Goal: Task Accomplishment & Management: Complete application form

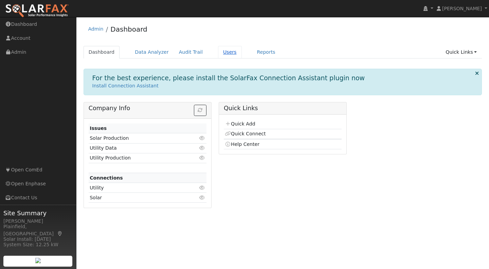
click at [221, 55] on link "Users" at bounding box center [230, 52] width 24 height 13
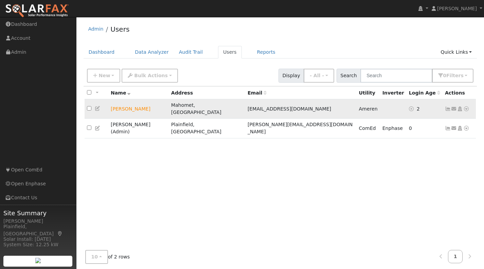
click at [466, 106] on icon at bounding box center [466, 108] width 6 height 5
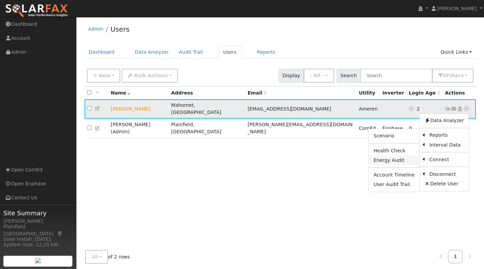
click at [399, 156] on link "Energy Audit" at bounding box center [394, 160] width 51 height 10
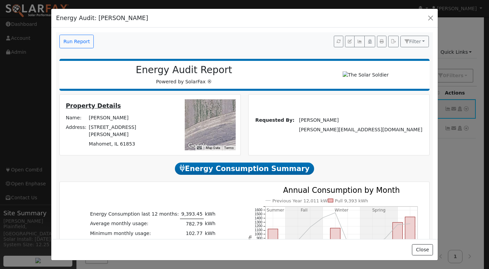
drag, startPoint x: 203, startPoint y: 124, endPoint x: 210, endPoint y: 125, distance: 7.6
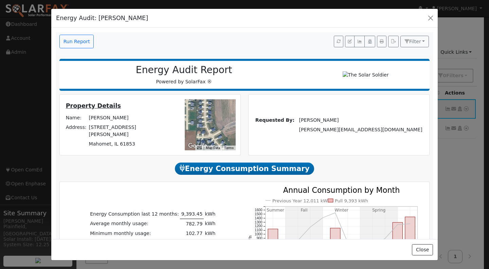
drag, startPoint x: 207, startPoint y: 120, endPoint x: 228, endPoint y: 121, distance: 20.4
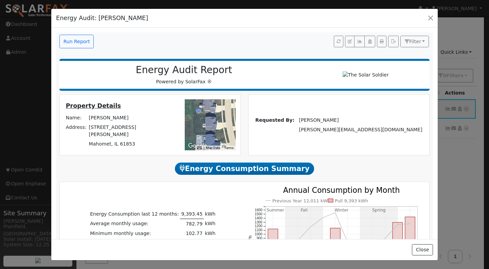
drag, startPoint x: 201, startPoint y: 123, endPoint x: 221, endPoint y: 119, distance: 20.6
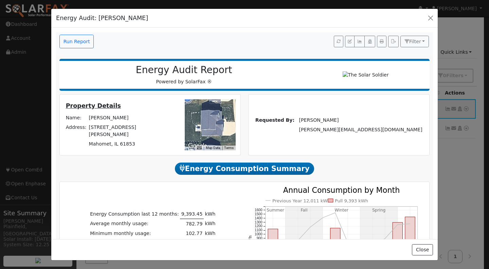
drag, startPoint x: 210, startPoint y: 119, endPoint x: 198, endPoint y: 118, distance: 11.5
click at [380, 42] on icon "button" at bounding box center [382, 41] width 4 height 4
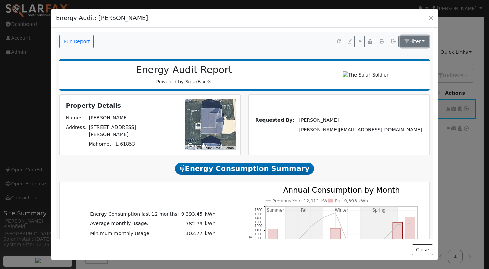
click at [420, 40] on button "Filter" at bounding box center [414, 42] width 29 height 12
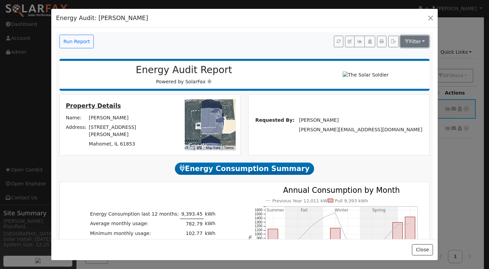
click at [409, 40] on span "Filter" at bounding box center [415, 41] width 12 height 5
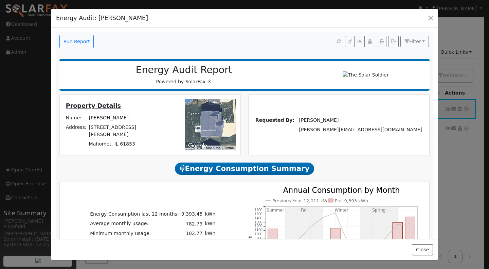
drag, startPoint x: 204, startPoint y: 131, endPoint x: 215, endPoint y: 126, distance: 12.0
click at [170, 172] on h2 "Energy Consumption Summary" at bounding box center [244, 168] width 370 height 13
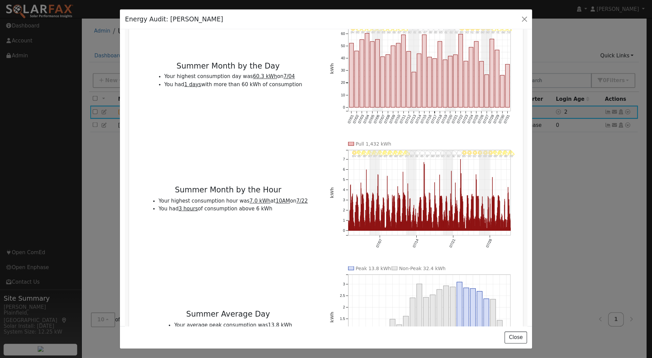
scroll to position [475, 0]
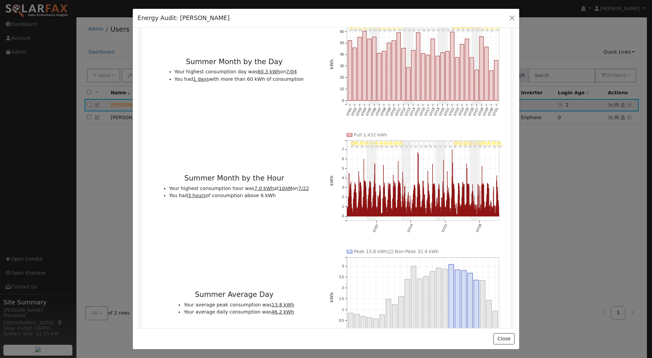
drag, startPoint x: 403, startPoint y: 1, endPoint x: 317, endPoint y: 157, distance: 177.8
click at [317, 157] on div "Summer Month by the Hour Your highest consumption hour was 7.0 kWh at 10AM on 7…" at bounding box center [234, 188] width 183 height 111
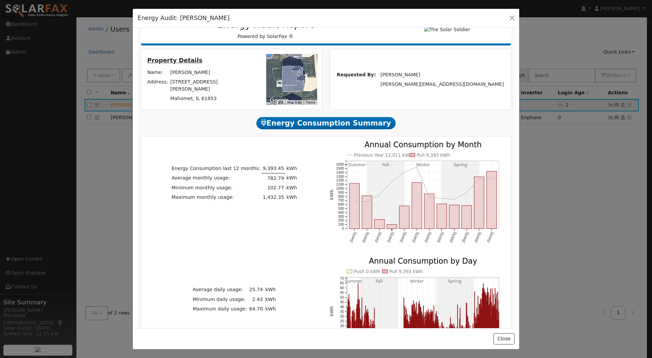
scroll to position [0, 0]
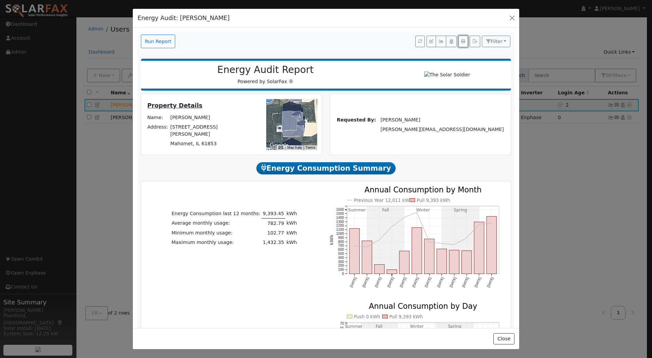
drag, startPoint x: 455, startPoint y: 43, endPoint x: 529, endPoint y: 237, distance: 207.7
click at [461, 43] on icon "button" at bounding box center [463, 41] width 4 height 4
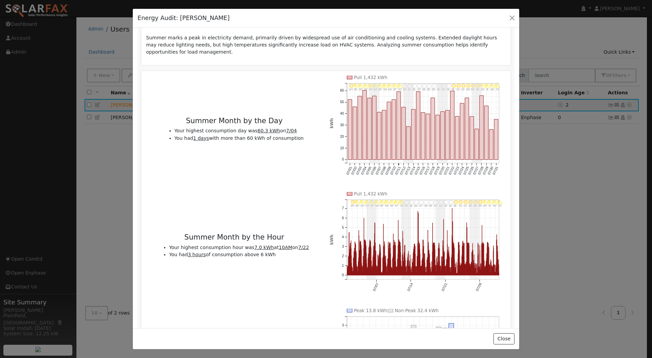
scroll to position [407, 0]
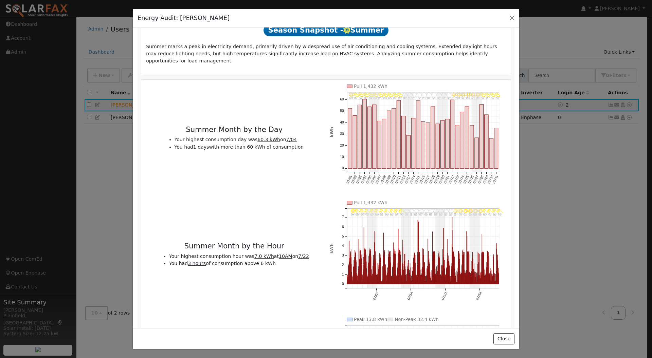
click at [463, 33] on h2 "Season Snapshot - Summer" at bounding box center [326, 30] width 360 height 13
click at [460, 34] on h2 "Season Snapshot - Summer" at bounding box center [326, 30] width 360 height 13
click at [459, 25] on div "Energy Audit: Nick Patel" at bounding box center [326, 18] width 386 height 19
click at [212, 15] on div "Energy Audit: Nick Patel" at bounding box center [326, 18] width 386 height 19
click at [207, 19] on div "Energy Audit: Nick Patel" at bounding box center [326, 18] width 386 height 19
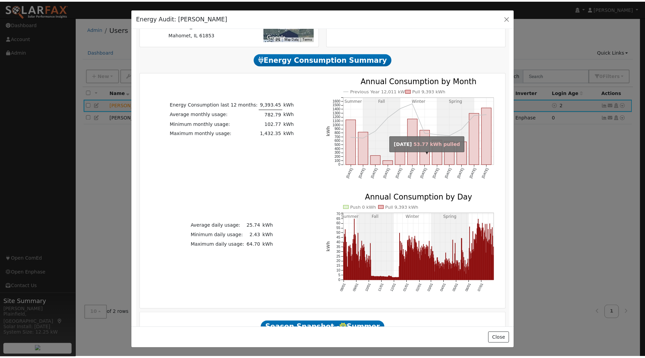
scroll to position [78, 0]
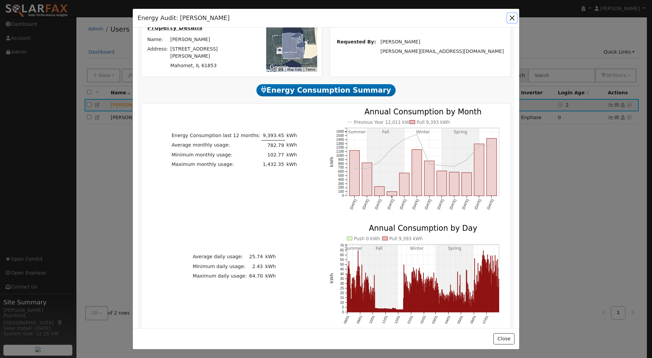
click at [488, 18] on button "button" at bounding box center [512, 18] width 10 height 10
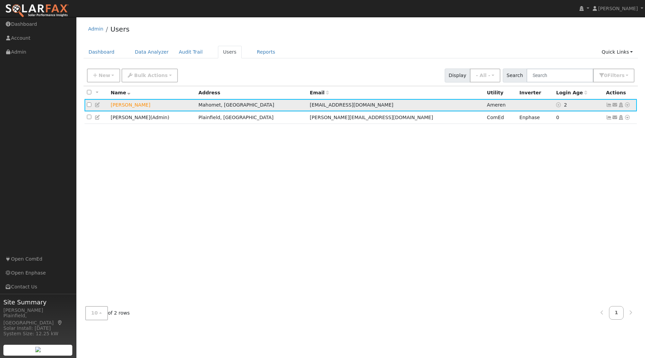
click at [488, 105] on icon at bounding box center [609, 105] width 6 height 5
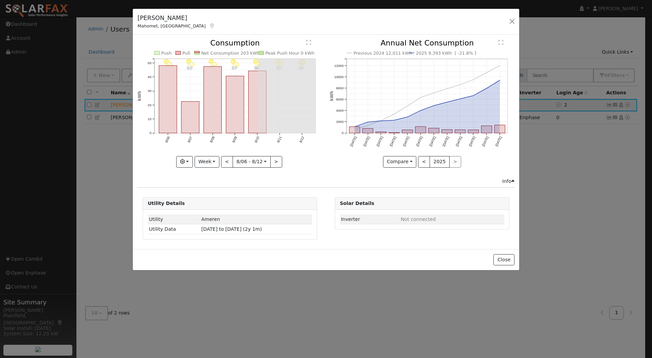
click at [488, 15] on div "Nick Patel Mahomet, IL Nick Patel Nick Patel 1809 Littlefield Lane, Mahomet, IL…" at bounding box center [326, 22] width 386 height 26
click at [488, 21] on button "button" at bounding box center [512, 22] width 10 height 10
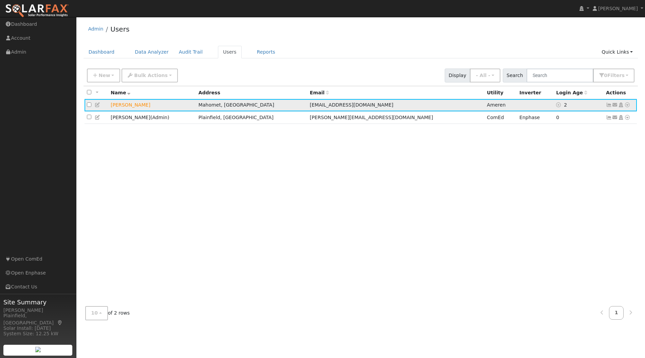
click at [488, 104] on icon at bounding box center [627, 105] width 6 height 5
click at [488, 119] on link "Data Analyzer" at bounding box center [604, 117] width 49 height 10
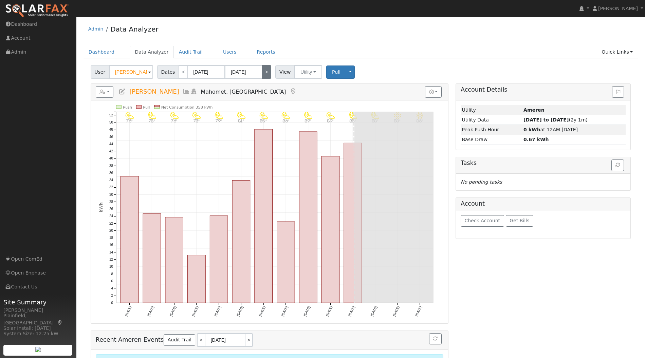
click at [264, 72] on link ">" at bounding box center [267, 72] width 10 height 14
type input "[DATE]"
type input "08/27/2025"
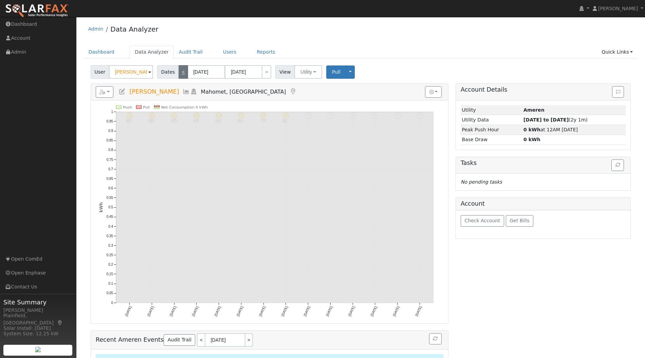
click at [179, 75] on link "<" at bounding box center [184, 72] width 10 height 14
type input "07/31/2025"
type input "08/13/2025"
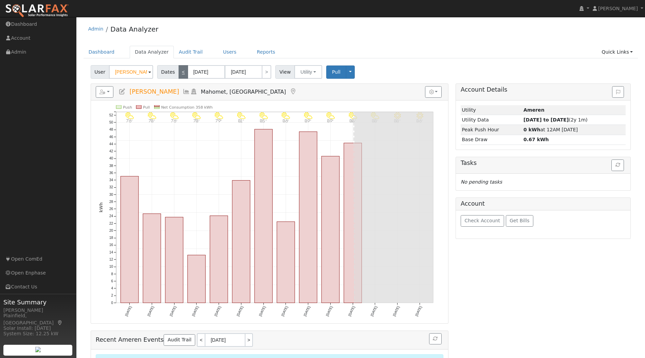
click at [179, 73] on link "<" at bounding box center [184, 72] width 10 height 14
type input "07/17/2025"
type input "07/30/2025"
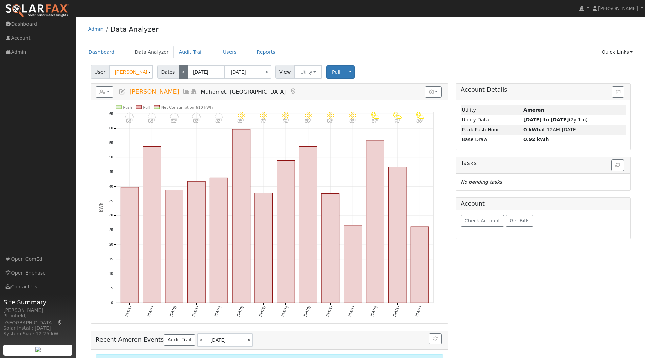
click at [180, 73] on link "<" at bounding box center [184, 72] width 10 height 14
type input "07/03/2025"
type input "07/16/2025"
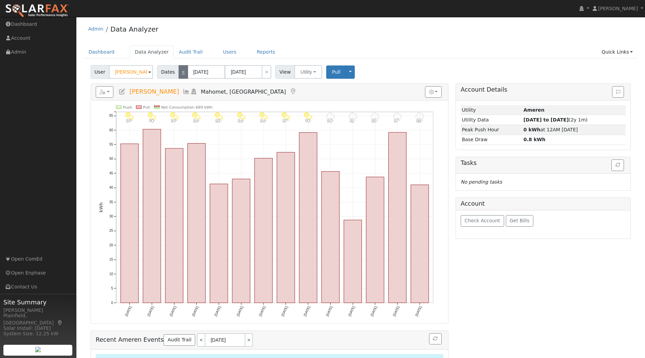
click at [180, 73] on link "<" at bounding box center [184, 72] width 10 height 14
type input "06/19/2025"
type input "07/02/2025"
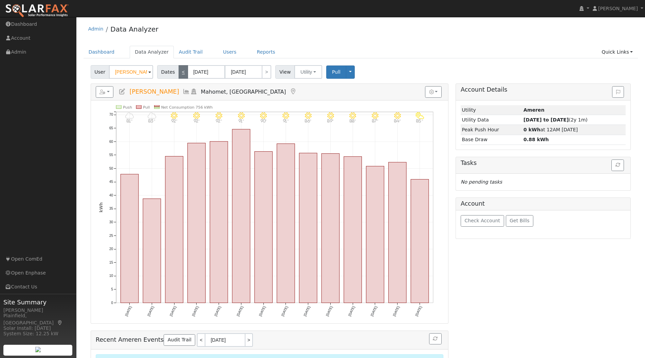
click at [180, 73] on link "<" at bounding box center [184, 72] width 10 height 14
type input "06/05/2025"
type input "06/18/2025"
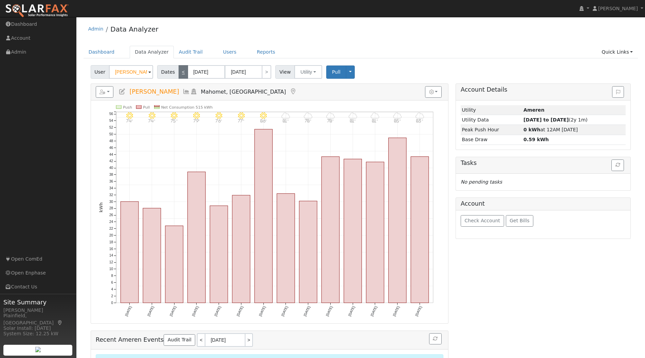
click at [180, 72] on link "<" at bounding box center [184, 72] width 10 height 14
type input "05/22/2025"
type input "06/04/2025"
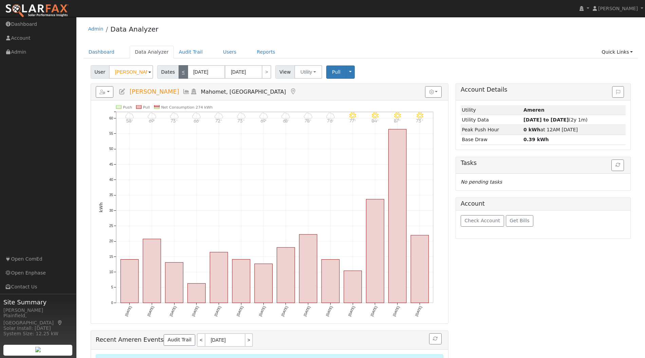
click at [180, 72] on link "<" at bounding box center [184, 72] width 10 height 14
type input "05/08/2025"
type input "05/21/2025"
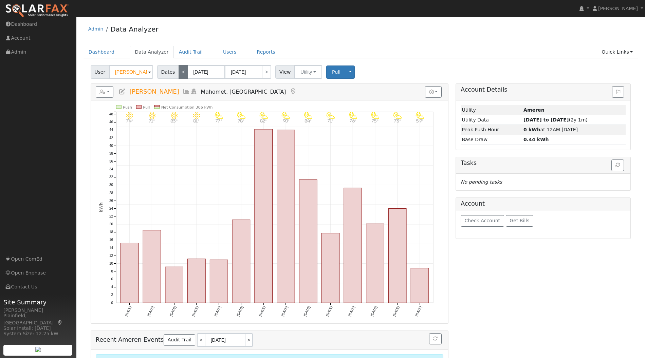
click at [180, 72] on link "<" at bounding box center [184, 72] width 10 height 14
type input "04/24/2025"
type input "05/07/2025"
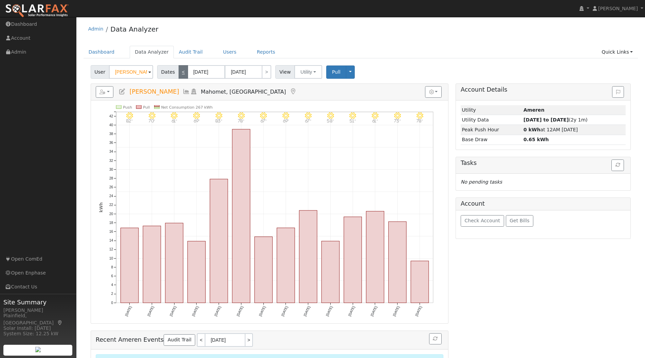
click at [180, 72] on link "<" at bounding box center [184, 72] width 10 height 14
type input "04/10/2025"
type input "04/23/2025"
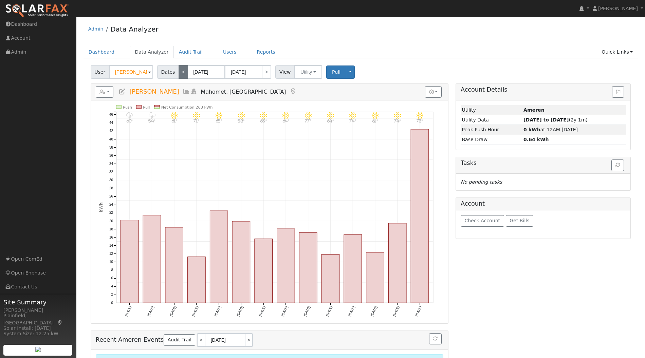
click at [180, 72] on link "<" at bounding box center [184, 72] width 10 height 14
type input "03/27/2025"
type input "04/09/2025"
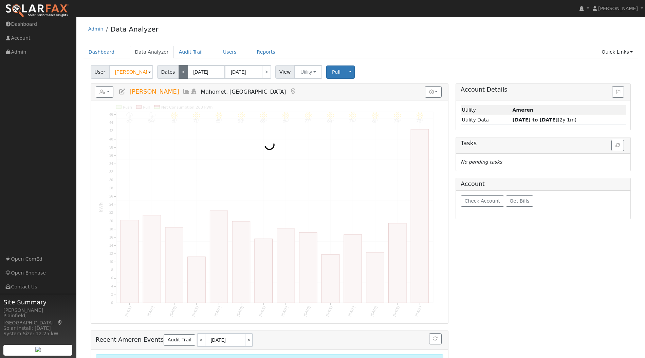
click at [180, 72] on link "<" at bounding box center [184, 72] width 10 height 14
type input "03/13/2025"
type input "03/26/2025"
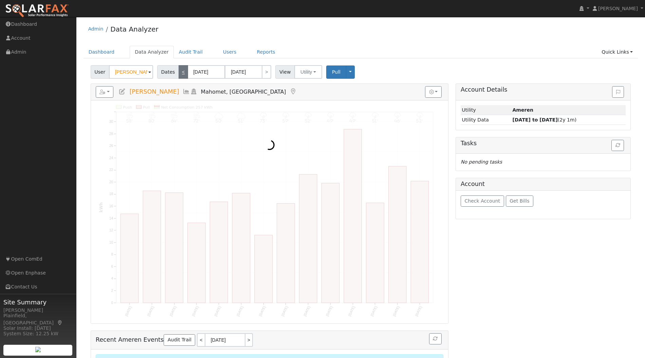
click at [180, 72] on link "<" at bounding box center [184, 72] width 10 height 14
type input "02/27/2025"
type input "03/12/2025"
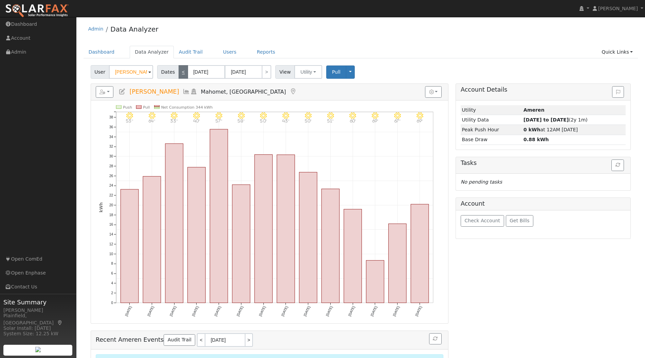
click at [180, 72] on link "<" at bounding box center [184, 72] width 10 height 14
type input "02/13/2025"
type input "02/26/2025"
click at [180, 72] on link "<" at bounding box center [184, 72] width 10 height 14
type input "01/30/2025"
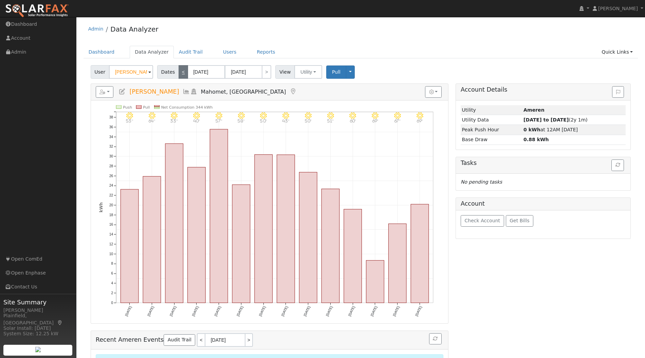
type input "02/12/2025"
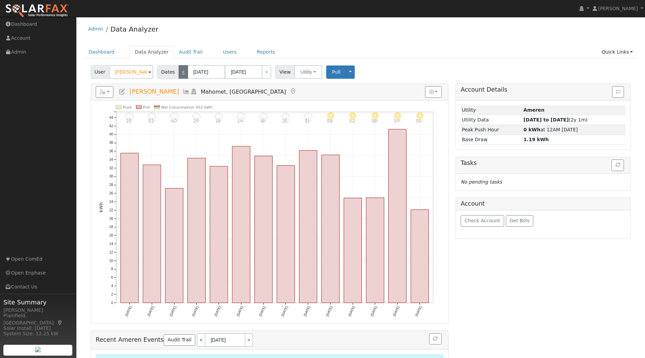
click at [180, 72] on link "<" at bounding box center [184, 72] width 10 height 14
type input "01/16/2025"
type input "01/29/2025"
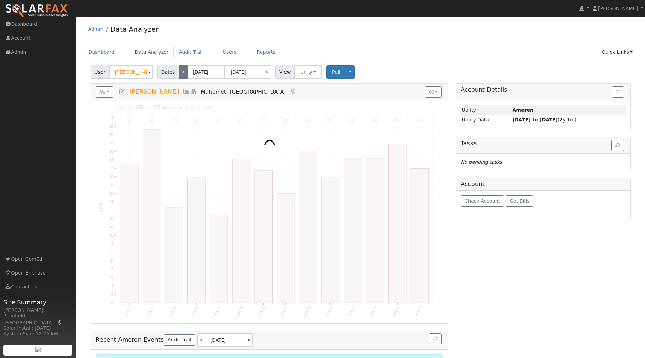
click at [180, 72] on link "<" at bounding box center [184, 72] width 10 height 14
type input "01/02/2025"
type input "01/15/2025"
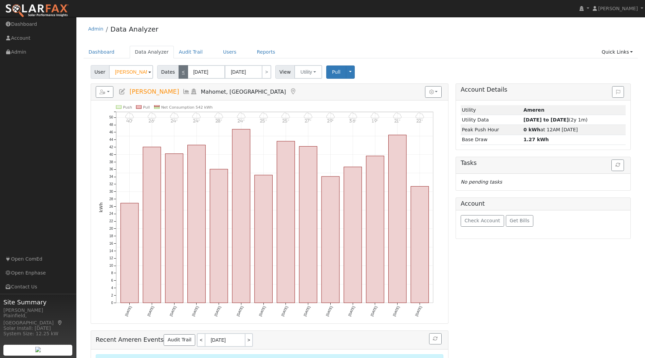
click at [180, 72] on link "<" at bounding box center [184, 72] width 10 height 14
type input "12/19/2024"
type input "01/01/2025"
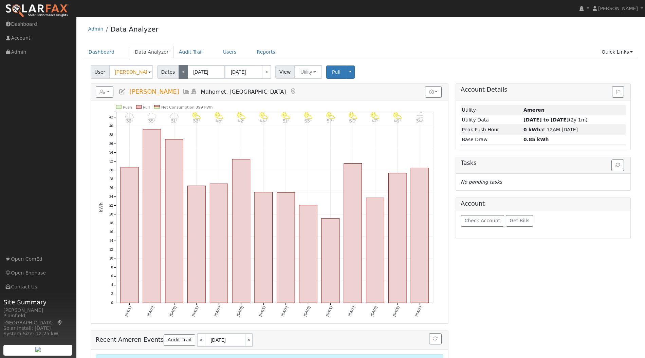
click at [180, 72] on link "<" at bounding box center [184, 72] width 10 height 14
type input "12/05/2024"
type input "12/18/2024"
click at [180, 72] on link "<" at bounding box center [184, 72] width 10 height 14
type input "11/21/2024"
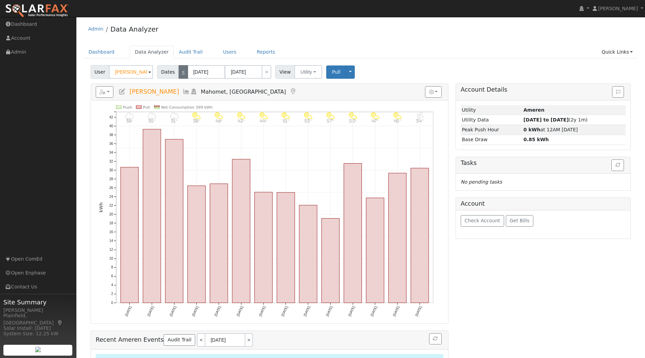
type input "12/04/2024"
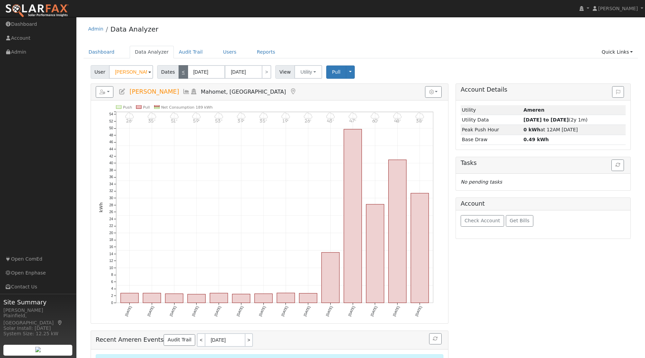
click at [180, 72] on link "<" at bounding box center [184, 72] width 10 height 14
type input "11/07/2024"
type input "11/20/2024"
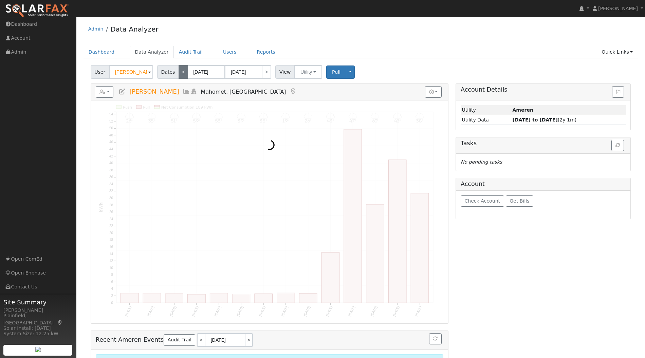
click at [180, 72] on link "<" at bounding box center [184, 72] width 10 height 14
type input "10/24/2024"
type input "11/06/2024"
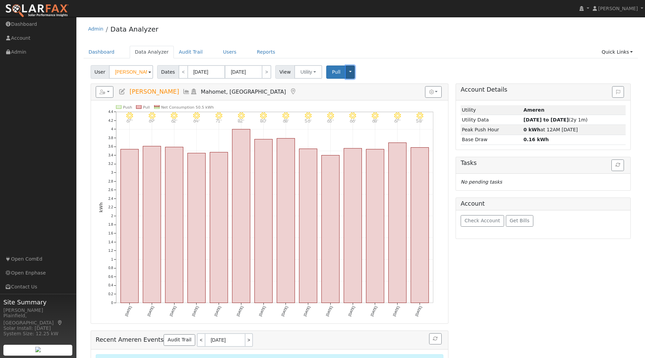
click at [346, 74] on button "Toggle Dropdown" at bounding box center [350, 72] width 9 height 13
click at [347, 87] on link "View" at bounding box center [371, 87] width 52 height 10
click at [222, 55] on link "Users" at bounding box center [230, 52] width 24 height 13
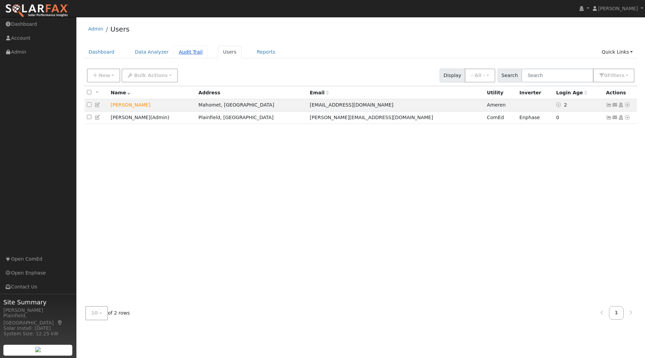
click at [174, 50] on link "Audit Trail" at bounding box center [191, 52] width 34 height 13
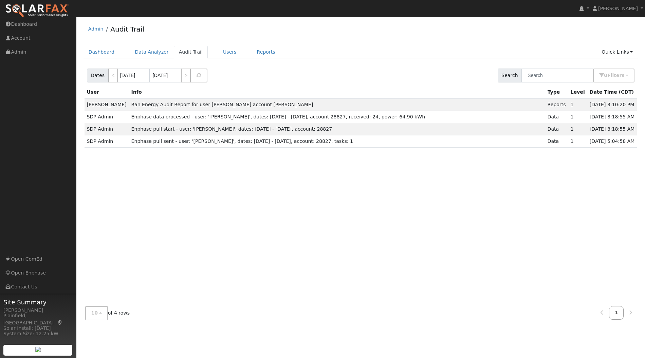
click at [199, 46] on ul "Dashboard Data Analyzer Audit Trail Users Reports Quick Links Quick Add Quick C…" at bounding box center [361, 52] width 555 height 13
click at [218, 52] on link "Users" at bounding box center [230, 52] width 24 height 13
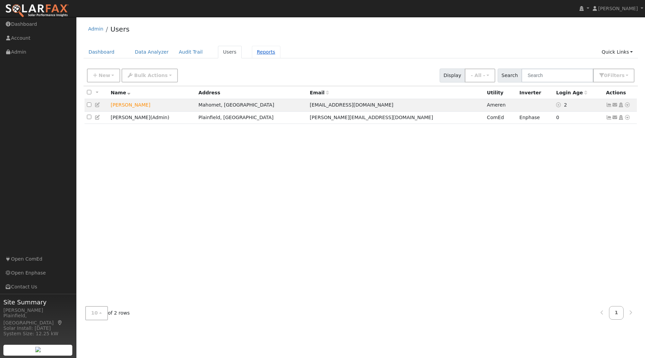
click at [253, 49] on link "Reports" at bounding box center [266, 52] width 29 height 13
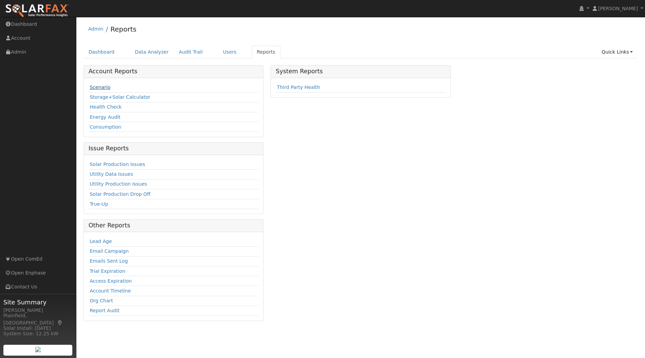
click at [105, 87] on link "Scenario" at bounding box center [100, 87] width 21 height 5
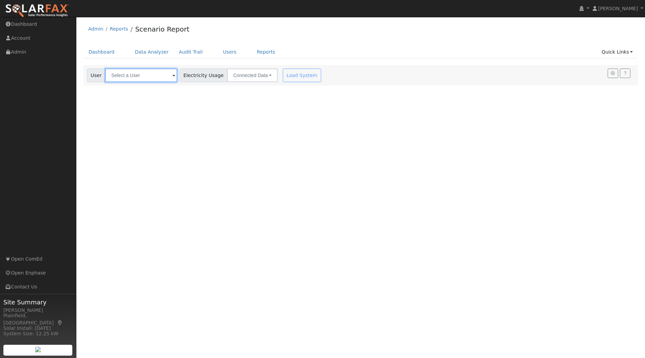
click at [168, 75] on input "text" at bounding box center [141, 76] width 72 height 14
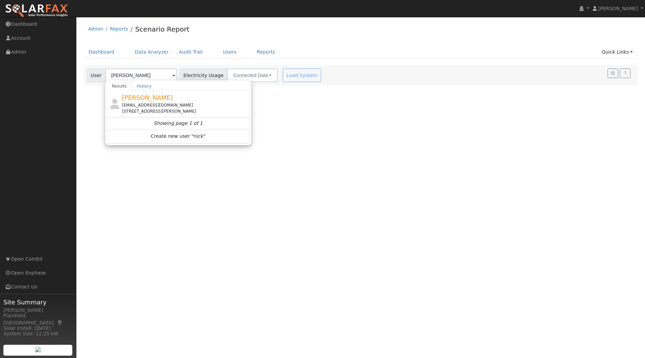
click at [157, 96] on div "[PERSON_NAME] [EMAIL_ADDRESS][DOMAIN_NAME] [STREET_ADDRESS][PERSON_NAME]" at bounding box center [185, 103] width 126 height 21
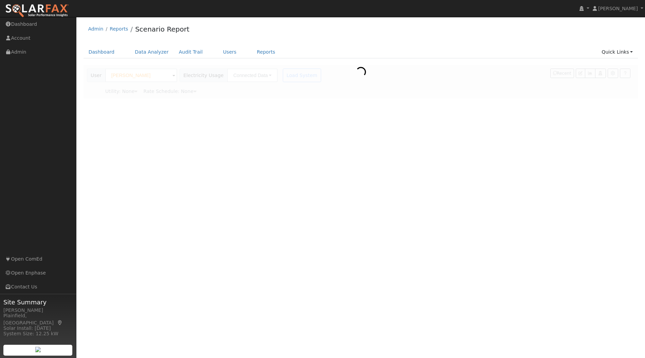
type input "[PERSON_NAME]"
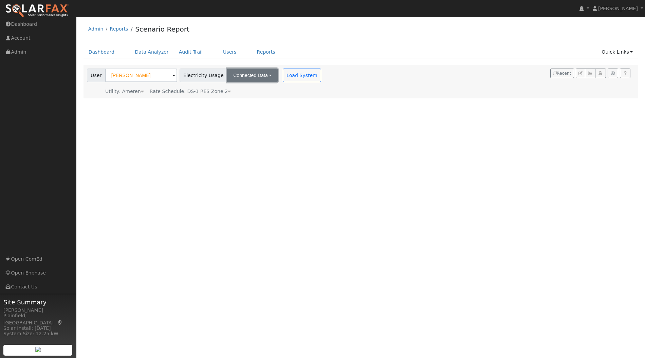
click at [240, 75] on button "Connected Data" at bounding box center [252, 76] width 51 height 14
click at [265, 90] on link "Connected Data" at bounding box center [253, 91] width 48 height 10
click at [293, 76] on button "Load System" at bounding box center [302, 76] width 39 height 14
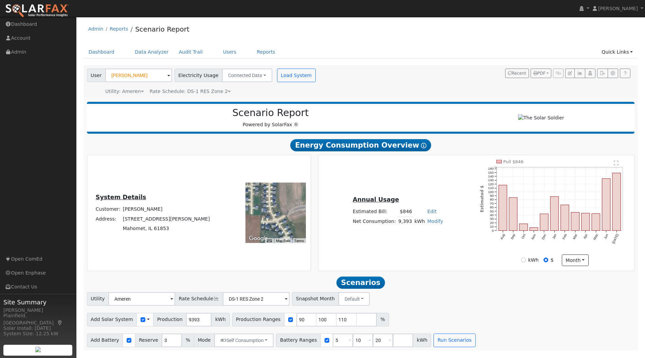
drag, startPoint x: 271, startPoint y: 204, endPoint x: 286, endPoint y: 211, distance: 17.3
click at [286, 211] on div at bounding box center [275, 213] width 60 height 60
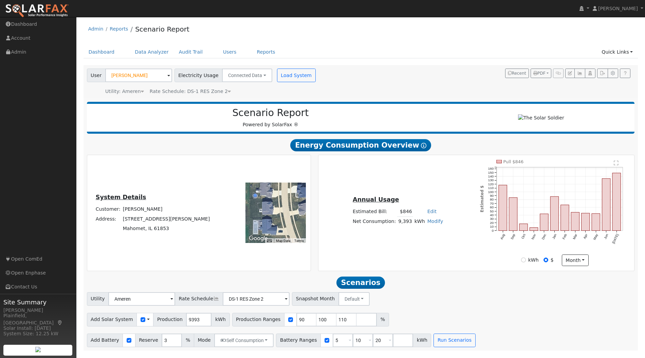
drag, startPoint x: 265, startPoint y: 206, endPoint x: 286, endPoint y: 206, distance: 21.0
click at [286, 206] on div at bounding box center [275, 213] width 60 height 60
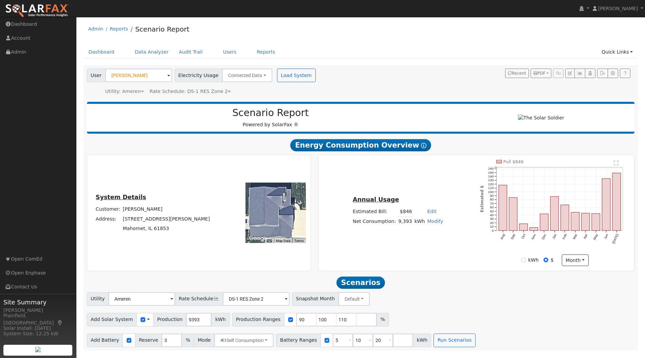
drag, startPoint x: 279, startPoint y: 203, endPoint x: 312, endPoint y: 190, distance: 35.0
click at [312, 190] on div "System Details Customer: [PERSON_NAME] Address: [STREET_ADDRESS][PERSON_NAME] T…" at bounding box center [198, 213] width 231 height 116
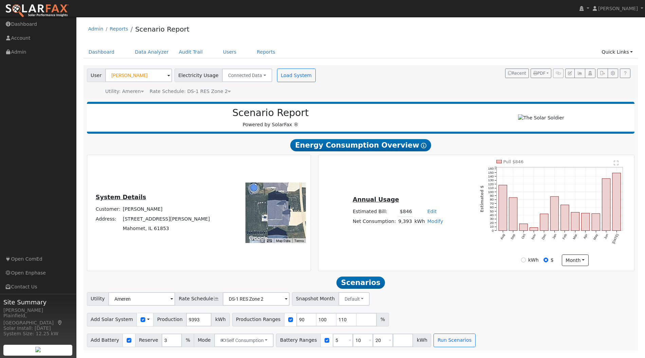
drag, startPoint x: 278, startPoint y: 201, endPoint x: 279, endPoint y: 212, distance: 10.5
click at [279, 212] on div at bounding box center [275, 213] width 60 height 60
click at [437, 247] on div "Annual Usage Estimated Bill: $846 Edit Estimated Bill $ Annual Net Consumption:…" at bounding box center [476, 213] width 314 height 106
click at [428, 213] on link "Edit" at bounding box center [431, 211] width 9 height 5
type input "2100"
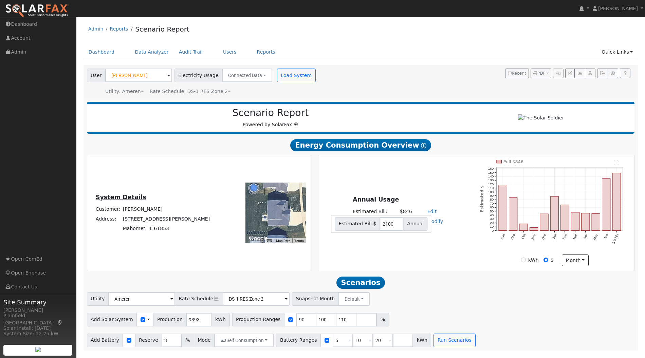
click at [425, 253] on div "Annual Usage Estimated Bill: $846 Edit Estimated Bill $ 2100 Annual Net Consump…" at bounding box center [476, 213] width 314 height 106
click at [438, 246] on div "Annual Usage Estimated Bill: $2,100 Edit Estimated Bill $ 2100 Annual Net Consu…" at bounding box center [476, 213] width 314 height 106
click at [144, 343] on span "Reserve" at bounding box center [148, 341] width 27 height 14
click at [163, 342] on input "3" at bounding box center [172, 341] width 20 height 14
drag, startPoint x: 327, startPoint y: 343, endPoint x: 319, endPoint y: 343, distance: 8.5
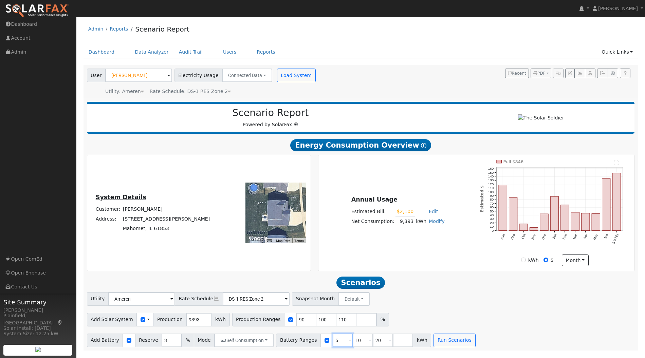
click at [319, 343] on div "Battery Ranges 5 Overrides Reserve % Mode None None Self Consumption Peak Savin…" at bounding box center [353, 341] width 155 height 14
type input "10"
drag, startPoint x: 350, startPoint y: 343, endPoint x: 344, endPoint y: 343, distance: 6.1
click at [353, 343] on input "10" at bounding box center [363, 341] width 20 height 14
type input "13"
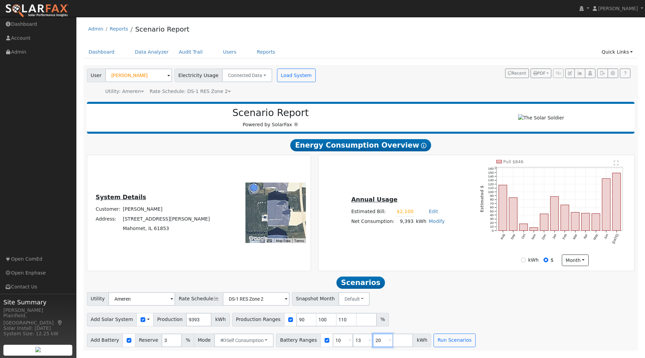
click at [373, 343] on input "20" at bounding box center [383, 341] width 20 height 14
drag, startPoint x: 372, startPoint y: 343, endPoint x: 361, endPoint y: 343, distance: 10.5
click at [373, 343] on input "20" at bounding box center [383, 341] width 20 height 14
click at [393, 345] on input "number" at bounding box center [403, 341] width 20 height 14
type input "27"
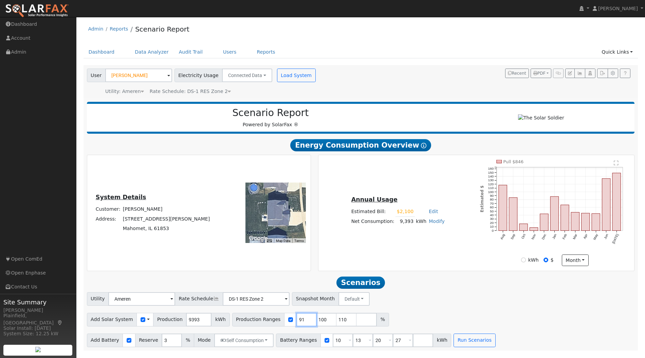
click at [296, 320] on input "91" at bounding box center [306, 320] width 20 height 14
click at [296, 320] on input "92" at bounding box center [306, 320] width 20 height 14
drag, startPoint x: 290, startPoint y: 321, endPoint x: 280, endPoint y: 325, distance: 10.2
click at [280, 325] on div "Production Ranges 92 100 110 %" at bounding box center [310, 320] width 157 height 14
type input "100"
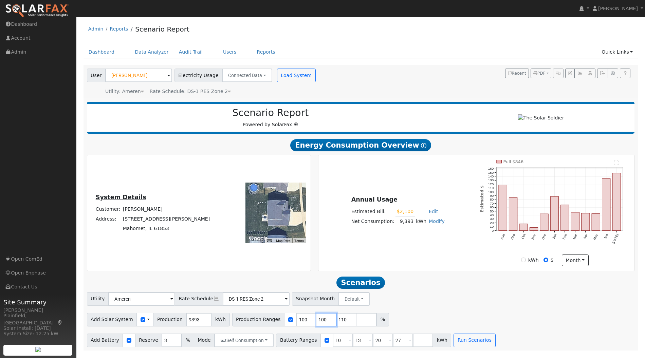
click at [316, 321] on input "100" at bounding box center [326, 320] width 20 height 14
drag, startPoint x: 309, startPoint y: 322, endPoint x: 306, endPoint y: 323, distance: 3.5
click at [316, 323] on input "100" at bounding box center [326, 320] width 20 height 14
type input "110"
drag, startPoint x: 333, startPoint y: 323, endPoint x: 326, endPoint y: 323, distance: 7.1
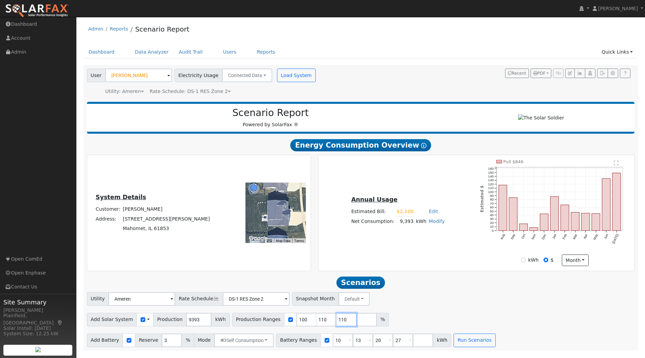
click at [336, 323] on input "110" at bounding box center [346, 320] width 20 height 14
type input "120"
click at [356, 323] on input "number" at bounding box center [366, 320] width 20 height 14
type input "130"
click at [452, 316] on div "Add Solar System Use CSV Data Production 9393 kWh Production Ranges 100 110 120…" at bounding box center [361, 319] width 550 height 16
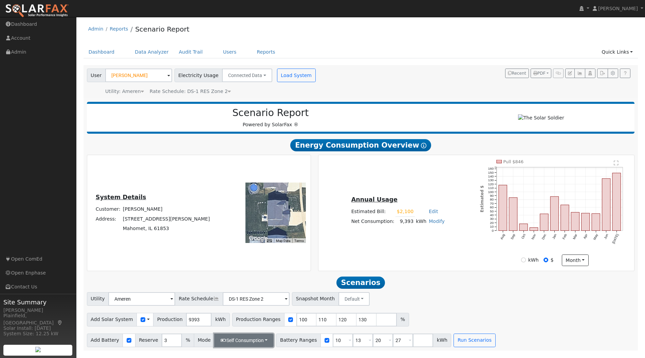
click at [257, 344] on button "Self Consumption" at bounding box center [243, 341] width 59 height 14
click at [234, 312] on link "Peak Savings" at bounding box center [235, 311] width 58 height 10
click at [453, 344] on button "Run Scenarios" at bounding box center [465, 341] width 42 height 14
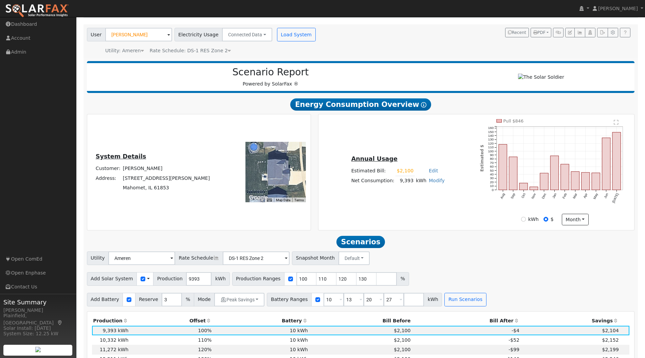
scroll to position [19, 0]
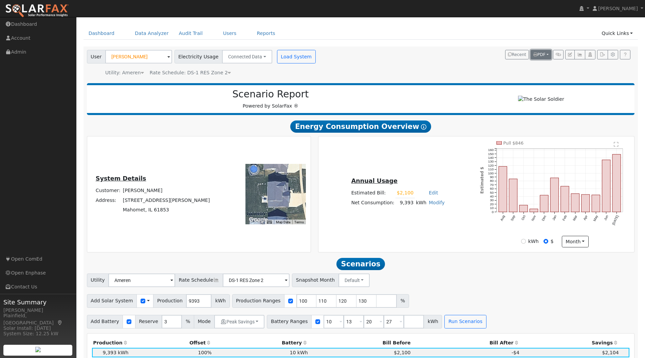
click at [541, 54] on span "PDF" at bounding box center [539, 54] width 12 height 5
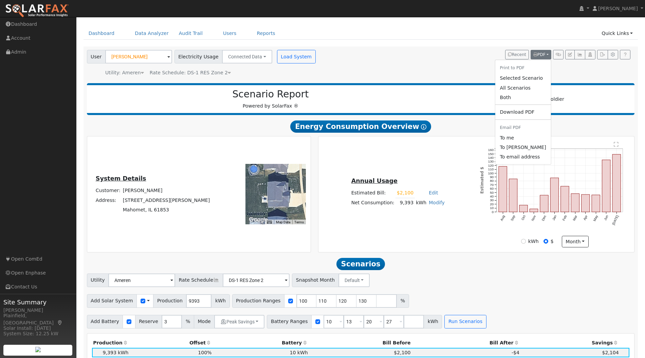
click at [479, 67] on div "User Nick Patel Account Nick Patel Nick Patel 1809 Littlefield Lane, Mahomet, I…" at bounding box center [360, 62] width 548 height 29
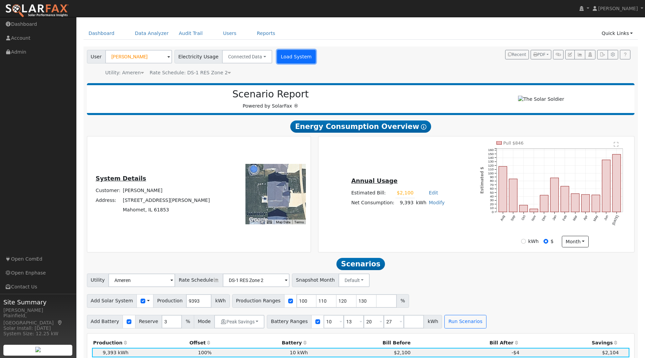
click at [277, 55] on button "Load System" at bounding box center [296, 57] width 39 height 14
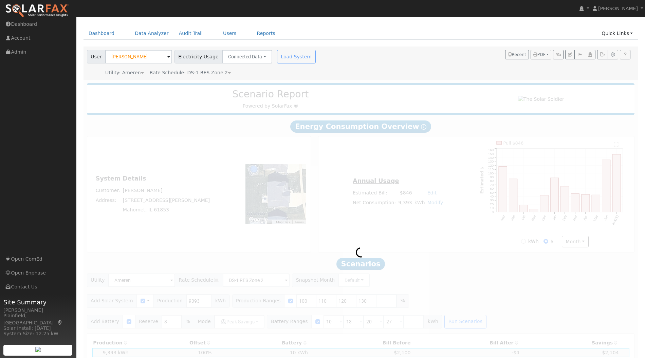
scroll to position [0, 0]
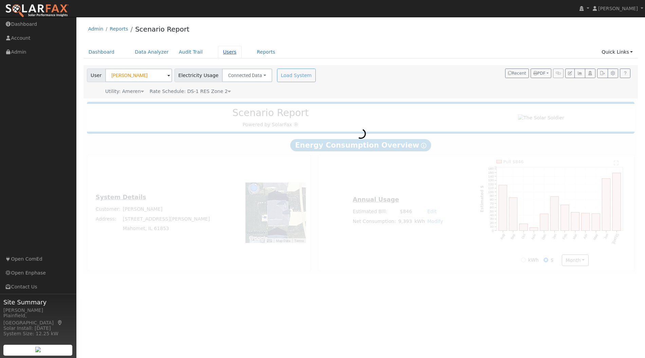
click at [220, 50] on link "Users" at bounding box center [230, 52] width 24 height 13
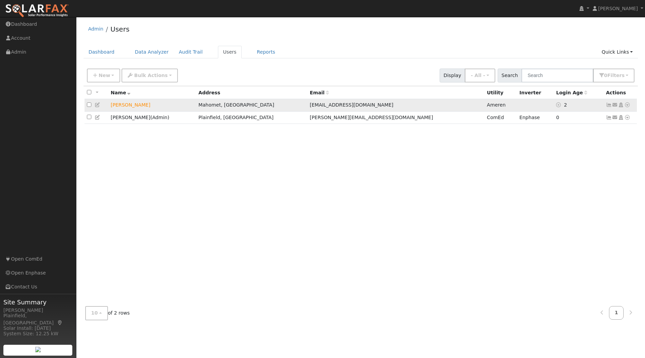
click at [627, 105] on icon at bounding box center [627, 105] width 6 height 5
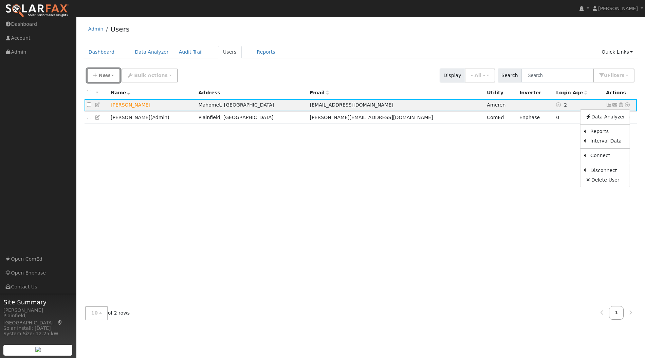
click at [101, 77] on span "New" at bounding box center [104, 75] width 12 height 5
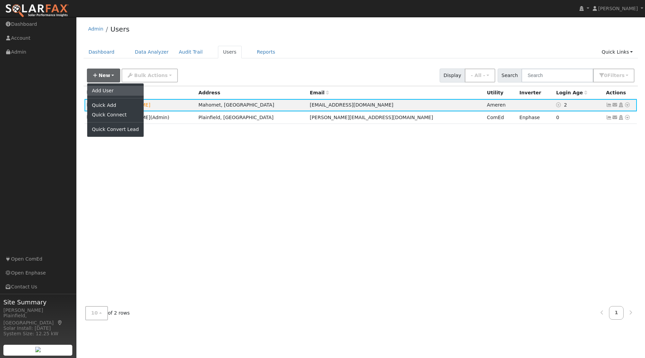
click at [113, 90] on link "Add User" at bounding box center [115, 91] width 56 height 10
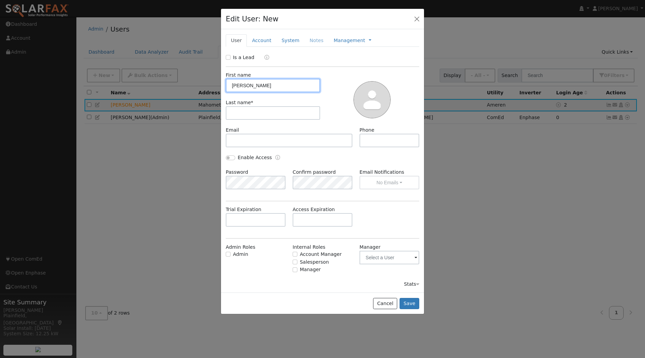
type input "Benito"
click at [305, 112] on input "text" at bounding box center [273, 113] width 94 height 14
type input "Sandoval III"
click at [375, 136] on input "text" at bounding box center [389, 141] width 60 height 14
type input "6308498605"
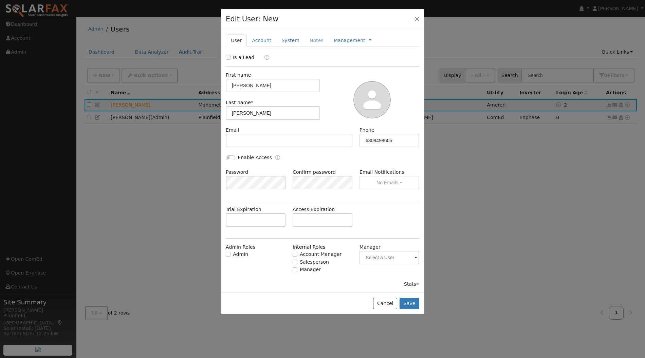
click at [323, 155] on div "Enable Access" at bounding box center [322, 161] width 201 height 15
click at [229, 58] on input "Is a Lead" at bounding box center [228, 57] width 5 height 5
checkbox input "true"
click at [272, 56] on link "Qualified" at bounding box center [270, 57] width 25 height 5
click at [303, 56] on div "Is a Lead: Qualified Unqualified Qualified" at bounding box center [322, 58] width 201 height 8
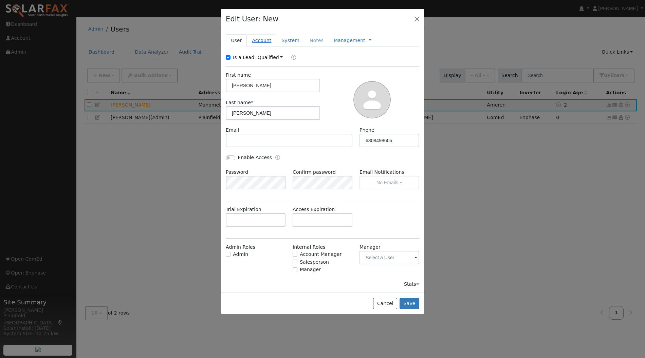
click at [256, 40] on link "Account" at bounding box center [262, 40] width 30 height 13
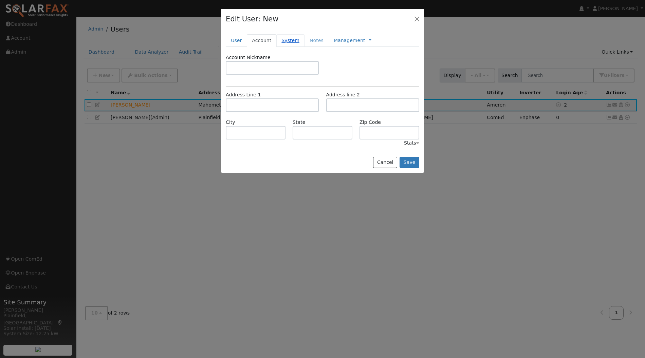
click at [286, 39] on link "System" at bounding box center [290, 40] width 28 height 13
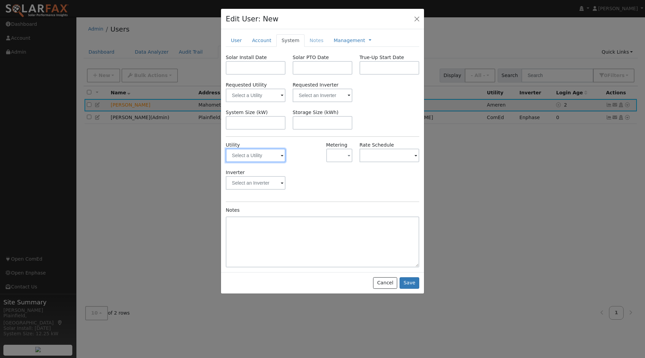
click at [257, 160] on input "text" at bounding box center [256, 156] width 60 height 14
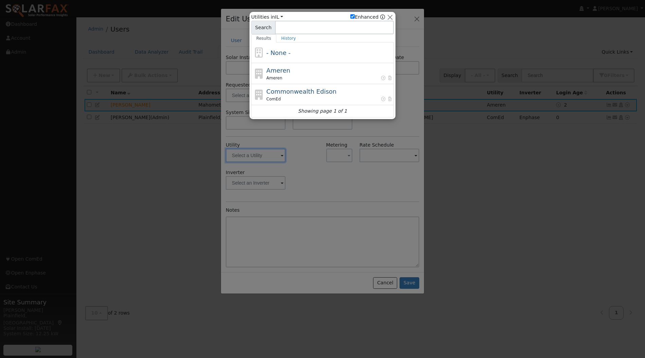
click at [272, 155] on div at bounding box center [322, 179] width 645 height 358
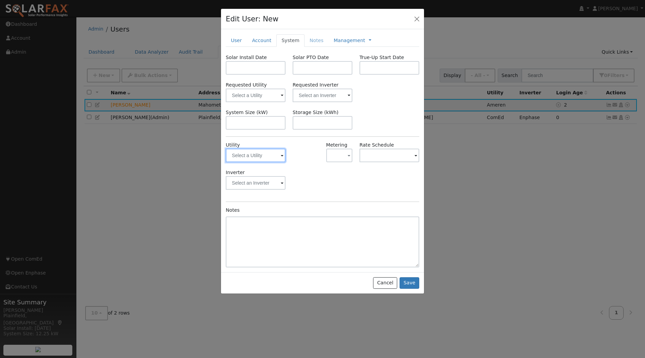
click at [278, 153] on input "text" at bounding box center [256, 156] width 60 height 14
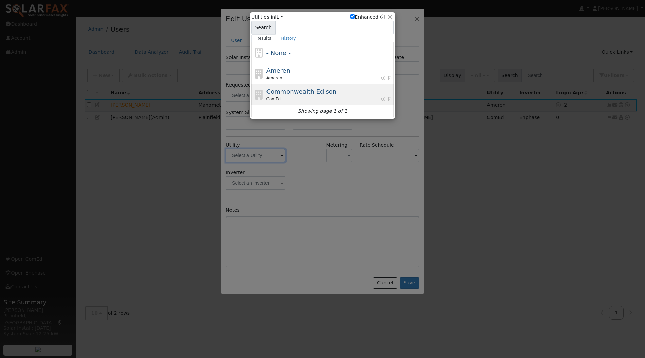
click at [280, 89] on span "Commonwealth Edison" at bounding box center [301, 91] width 70 height 7
type input "ComEd"
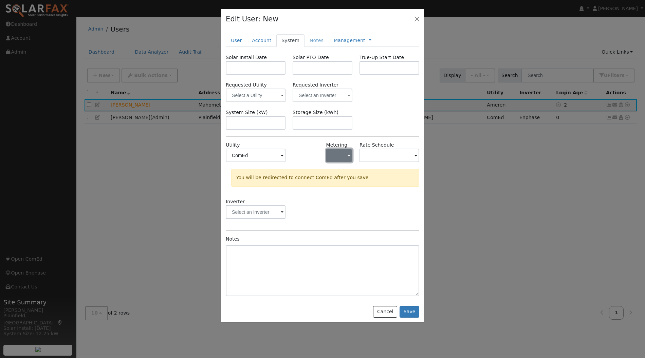
click at [340, 155] on button "button" at bounding box center [339, 156] width 26 height 14
click at [343, 182] on link "NEM" at bounding box center [350, 180] width 47 height 10
click at [369, 163] on div "Rate Schedule" at bounding box center [389, 155] width 67 height 27
click at [285, 156] on input "text" at bounding box center [256, 156] width 60 height 14
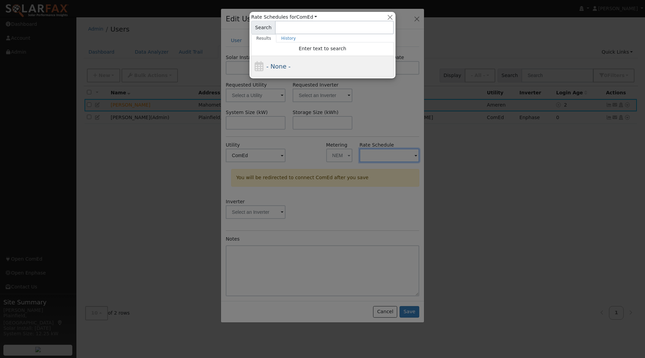
click at [299, 64] on div "- None -" at bounding box center [329, 66] width 126 height 9
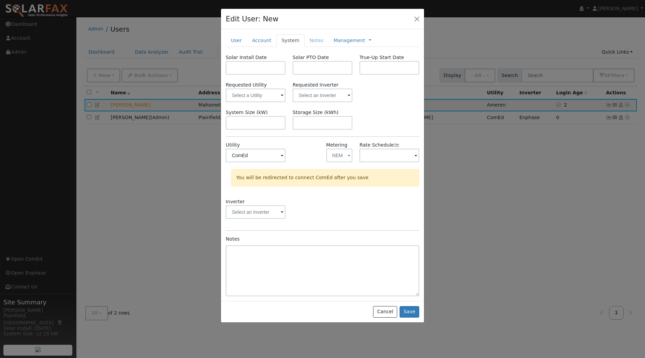
click at [317, 208] on div "Inverter" at bounding box center [322, 211] width 201 height 27
click at [334, 41] on link "Management" at bounding box center [350, 40] width 32 height 7
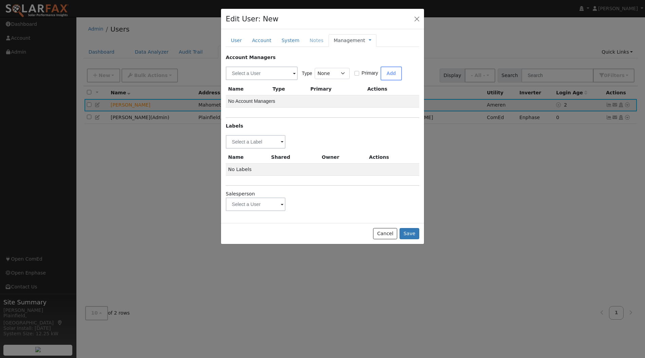
click at [306, 39] on li "Notes" at bounding box center [316, 40] width 24 height 12
click at [237, 41] on link "User" at bounding box center [236, 40] width 21 height 13
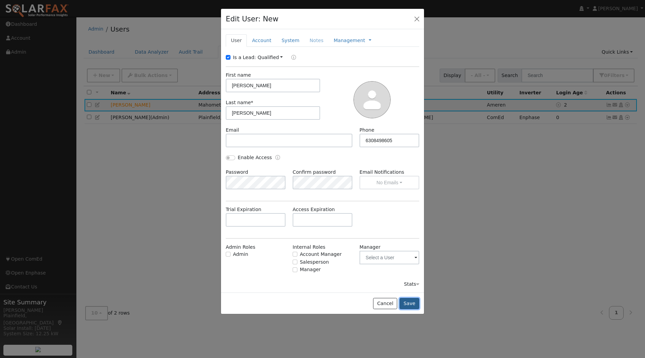
click at [412, 304] on button "Save" at bounding box center [410, 304] width 20 height 12
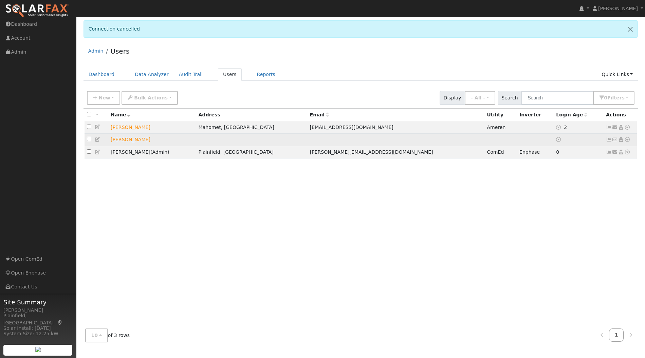
click at [628, 140] on icon at bounding box center [627, 139] width 6 height 5
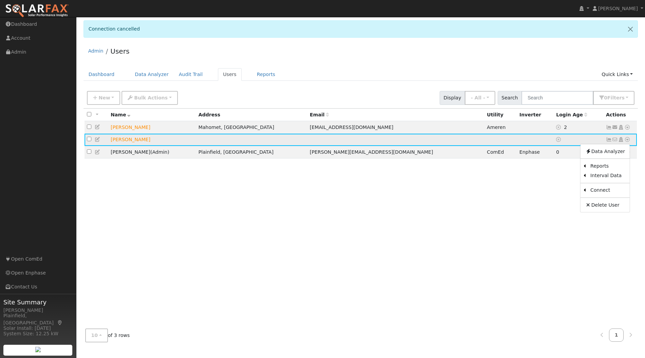
click at [614, 139] on icon at bounding box center [615, 139] width 6 height 5
click at [613, 140] on icon at bounding box center [615, 139] width 6 height 5
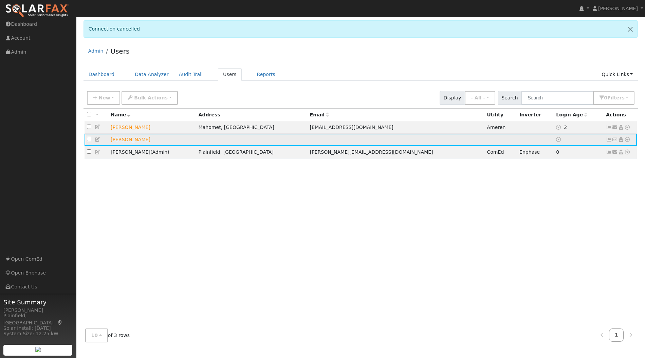
click at [622, 138] on icon at bounding box center [621, 139] width 6 height 5
